Goal: Information Seeking & Learning: Check status

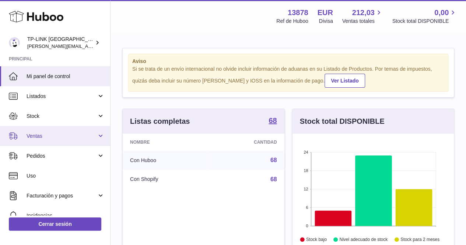
click at [103, 136] on link "Ventas" at bounding box center [55, 136] width 110 height 20
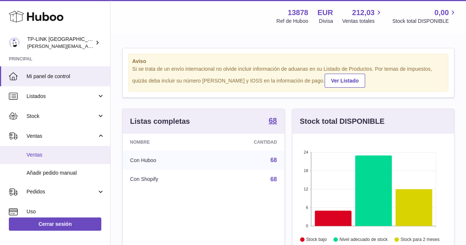
click at [54, 159] on link "Ventas" at bounding box center [55, 155] width 110 height 18
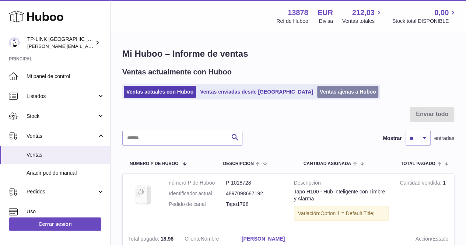
click at [320, 91] on link "Ventas ajenas a Huboo" at bounding box center [347, 92] width 61 height 12
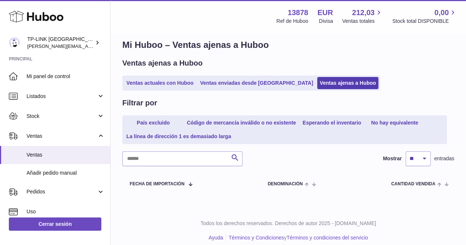
scroll to position [16, 0]
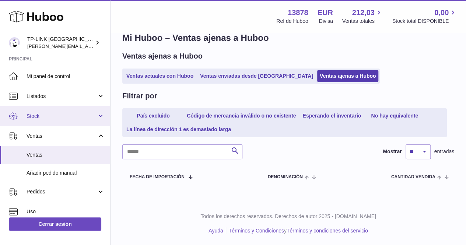
click at [95, 117] on span "Stock" at bounding box center [62, 116] width 70 height 7
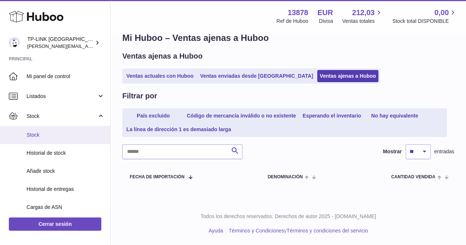
click at [58, 134] on span "Stock" at bounding box center [66, 134] width 78 height 7
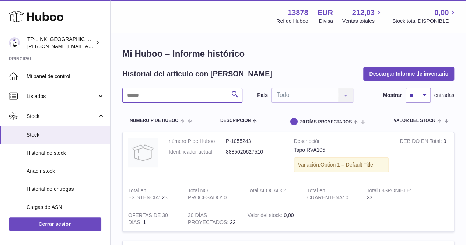
click at [190, 97] on input "text" at bounding box center [182, 95] width 120 height 15
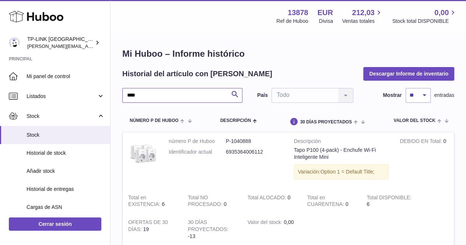
type input "****"
